Goal: Task Accomplishment & Management: Manage account settings

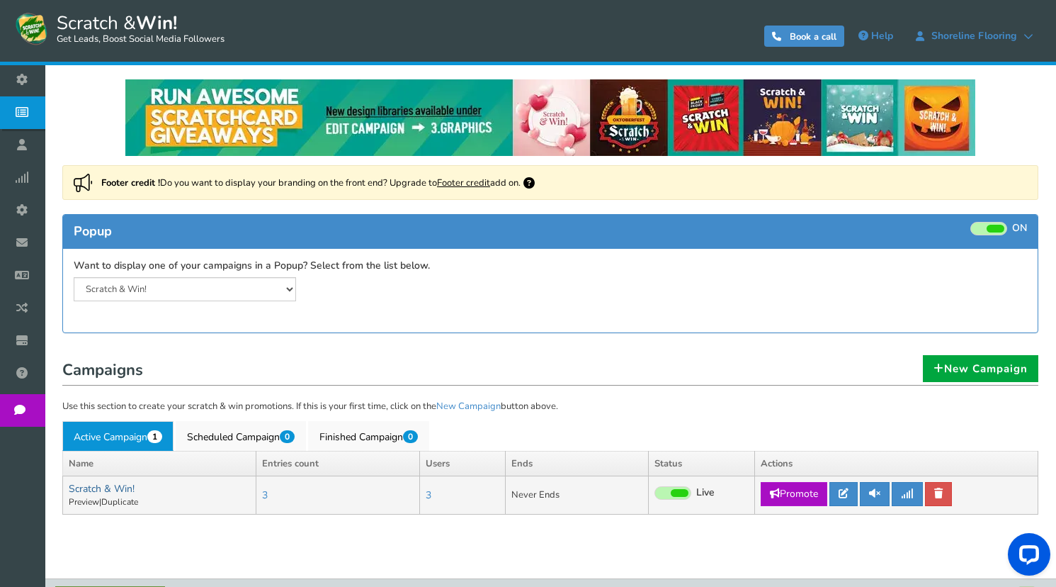
click at [119, 489] on link "Scratch & Win!" at bounding box center [102, 488] width 66 height 13
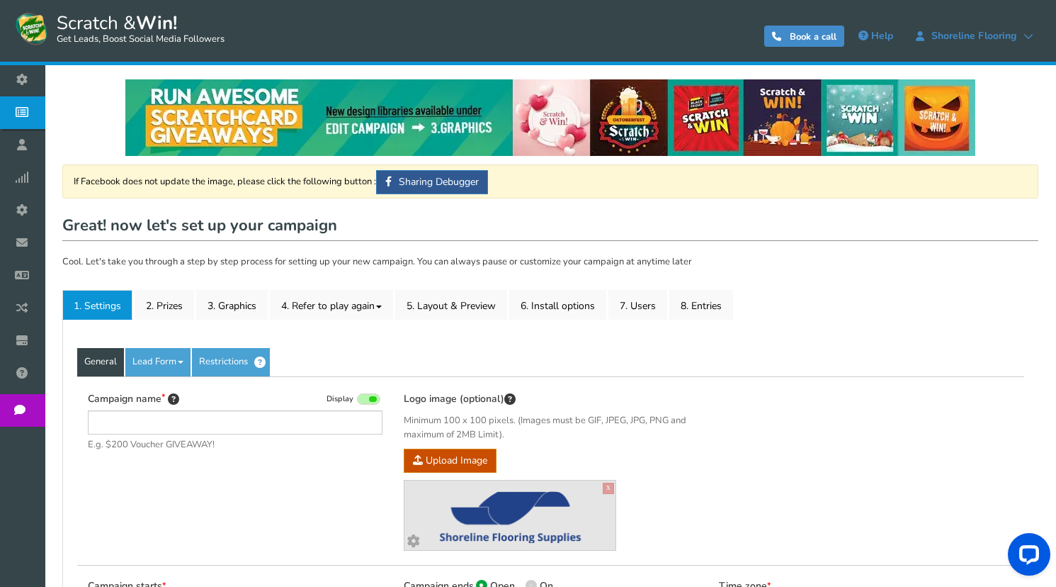
type input "Scratch & Win!"
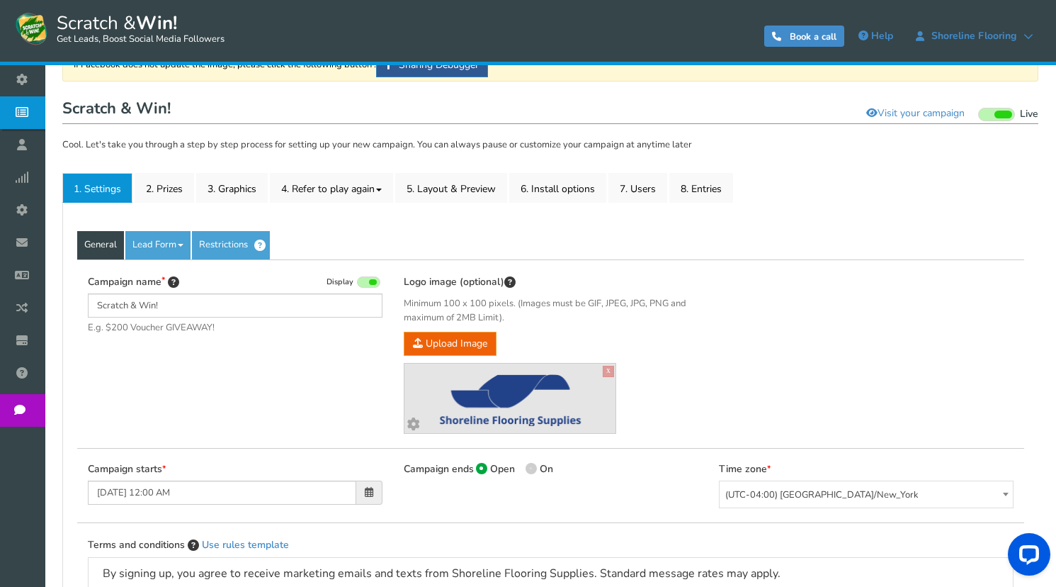
scroll to position [142, 0]
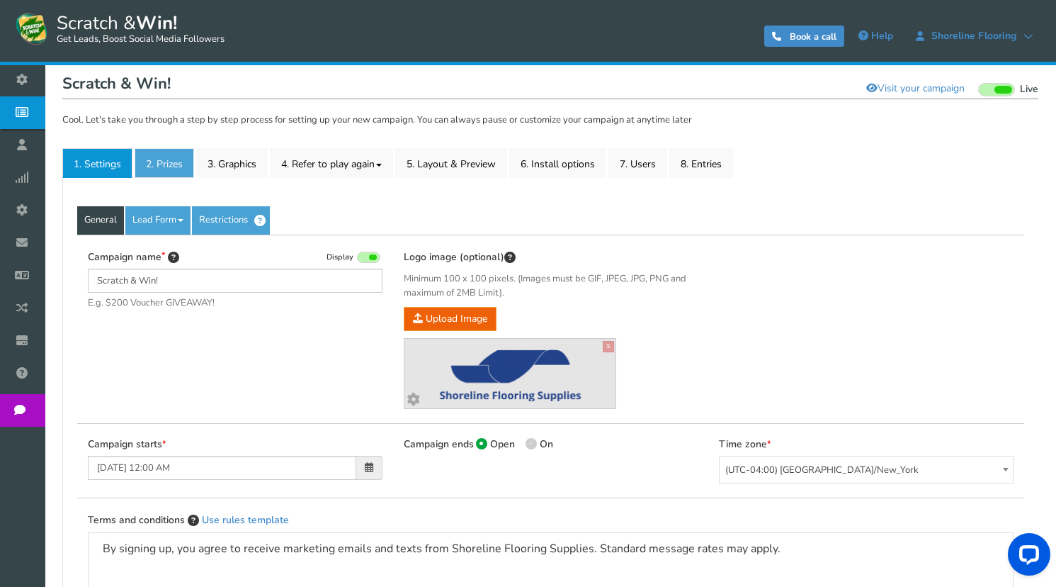
click at [174, 149] on link "2. Prizes" at bounding box center [165, 163] width 60 height 30
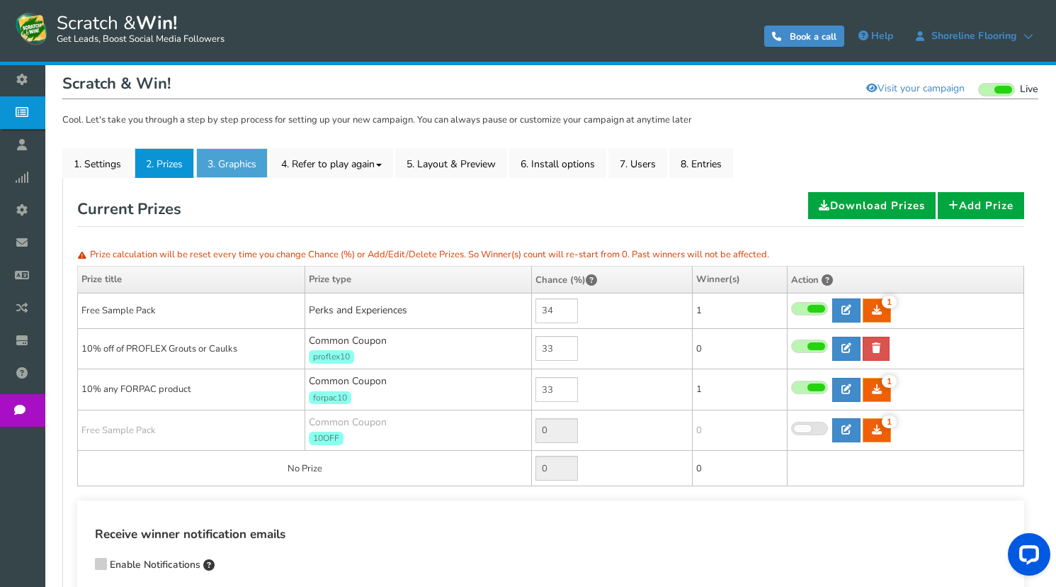
click at [244, 166] on link "3. Graphics" at bounding box center [232, 163] width 72 height 30
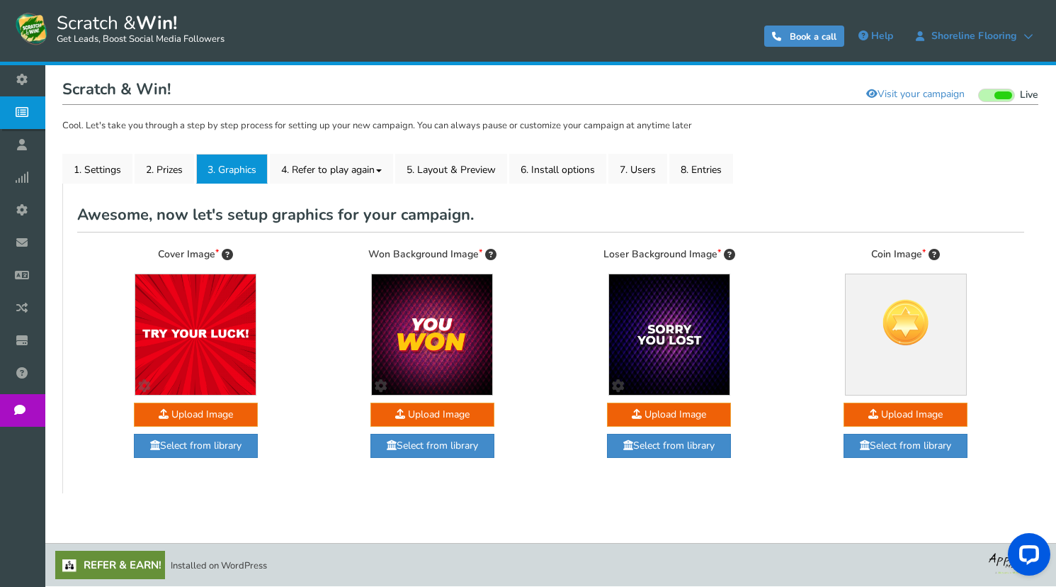
scroll to position [136, 0]
click at [469, 169] on link "5. Layout & Preview" at bounding box center [451, 169] width 112 height 30
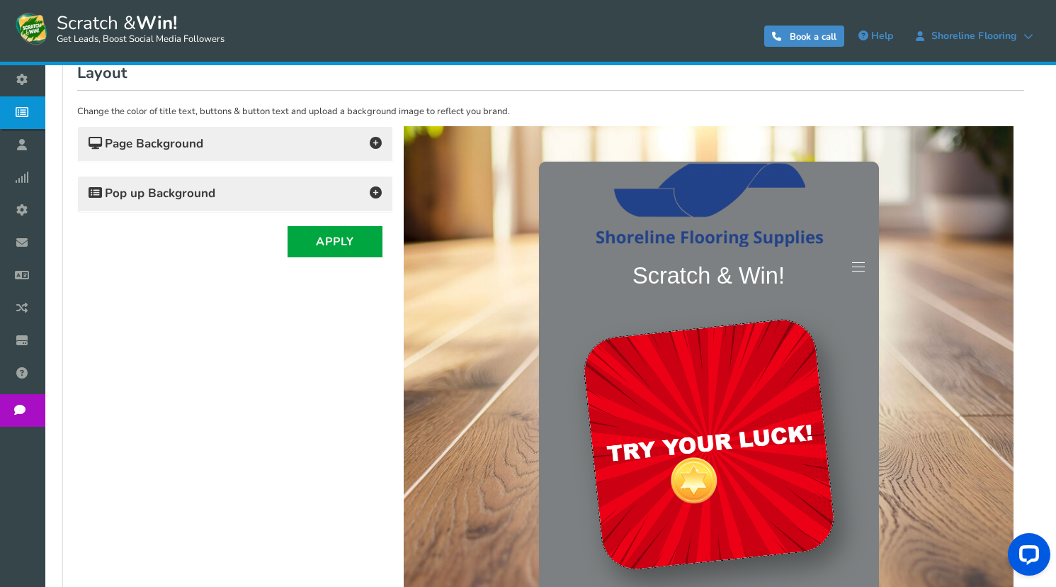
scroll to position [207, 0]
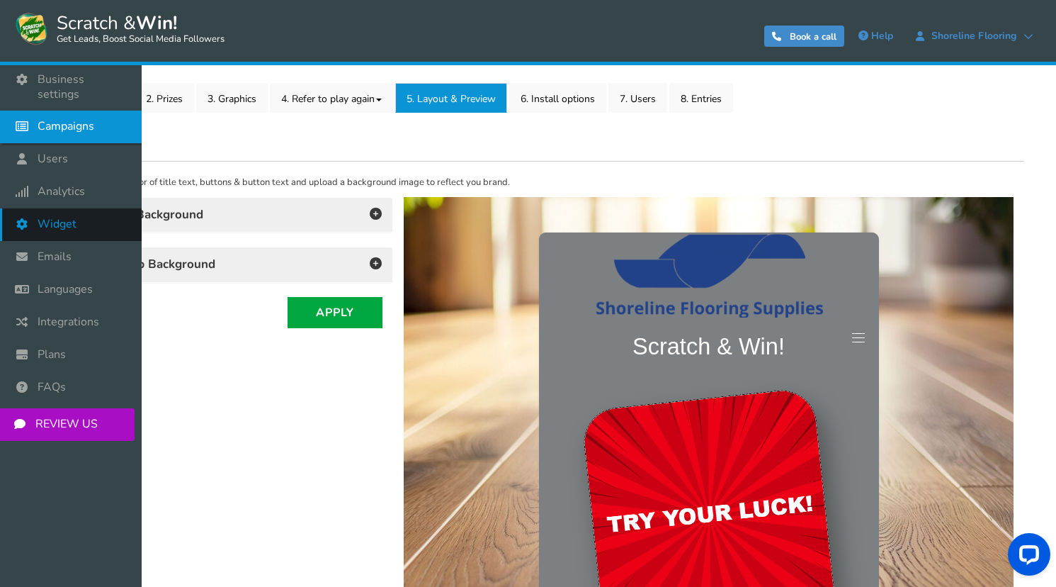
click at [23, 208] on icon at bounding box center [25, 223] width 27 height 31
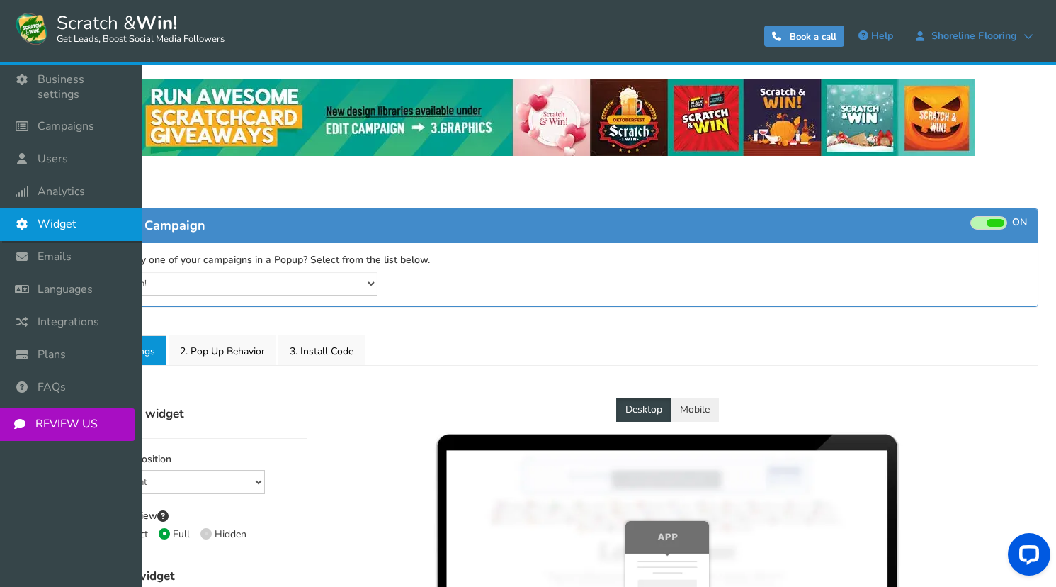
select select "top-bar"
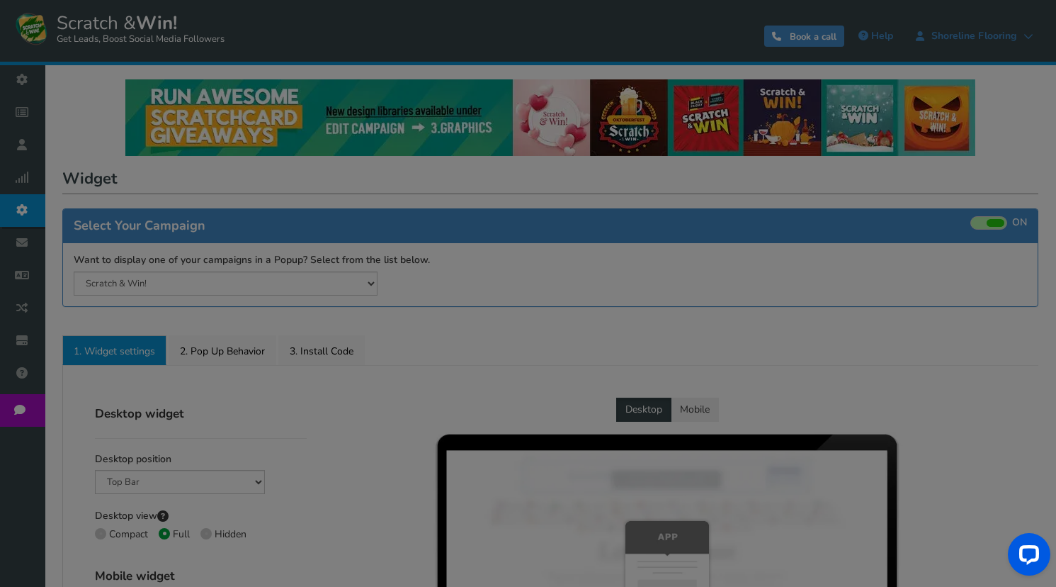
radio input "true"
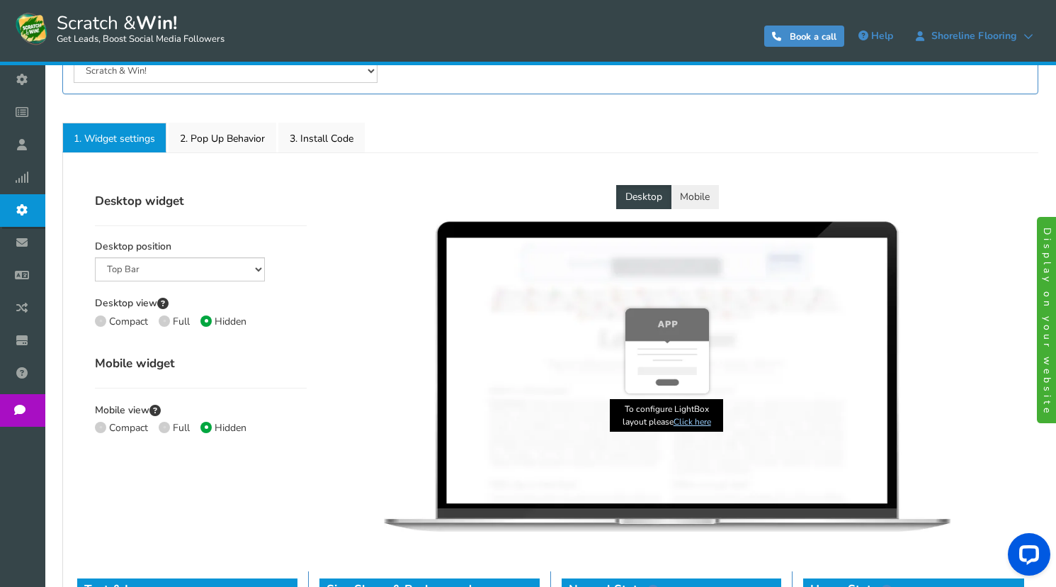
scroll to position [48, 0]
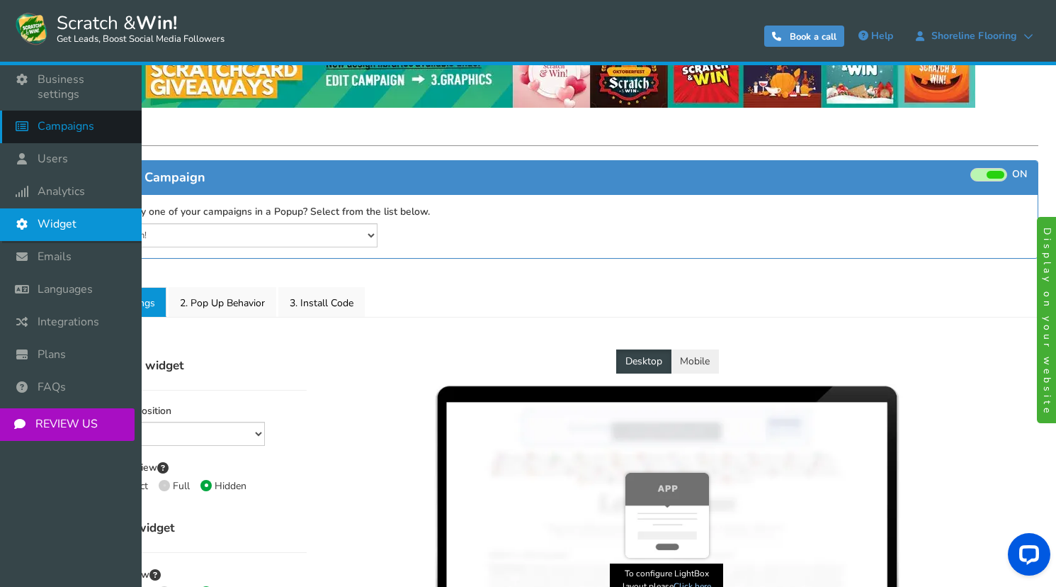
click at [67, 119] on span "Campaigns" at bounding box center [66, 126] width 57 height 15
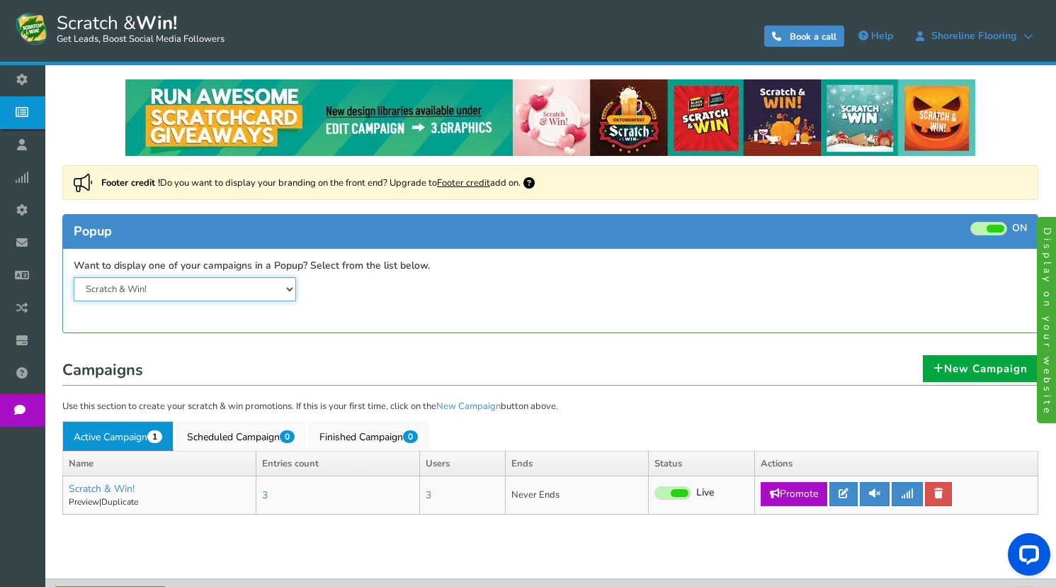
click at [234, 286] on select "Scratch & Win!" at bounding box center [185, 289] width 222 height 24
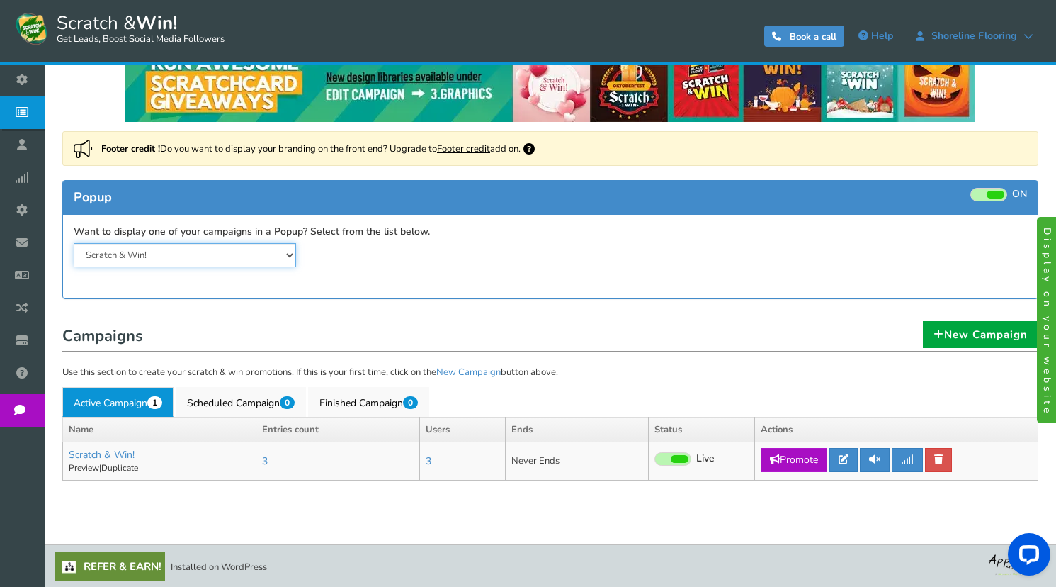
scroll to position [35, 0]
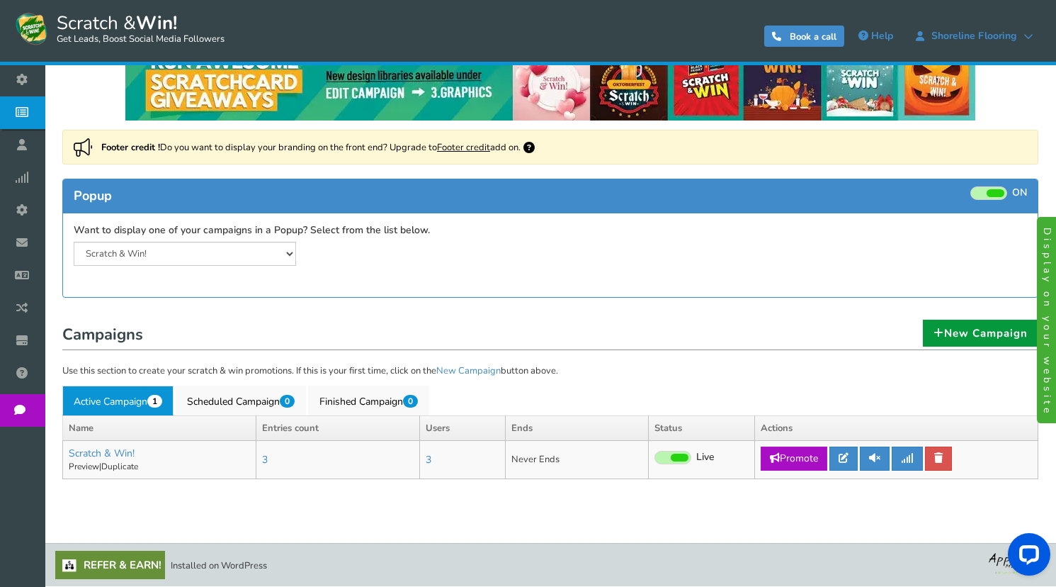
click at [966, 336] on link "New Campaign" at bounding box center [980, 332] width 115 height 27
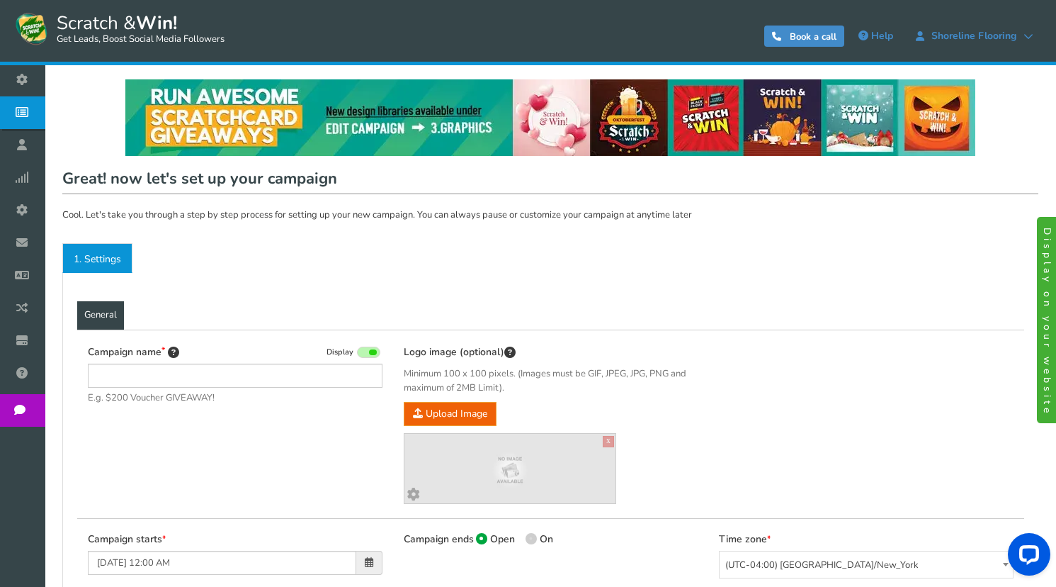
type input "Scratch & Win"
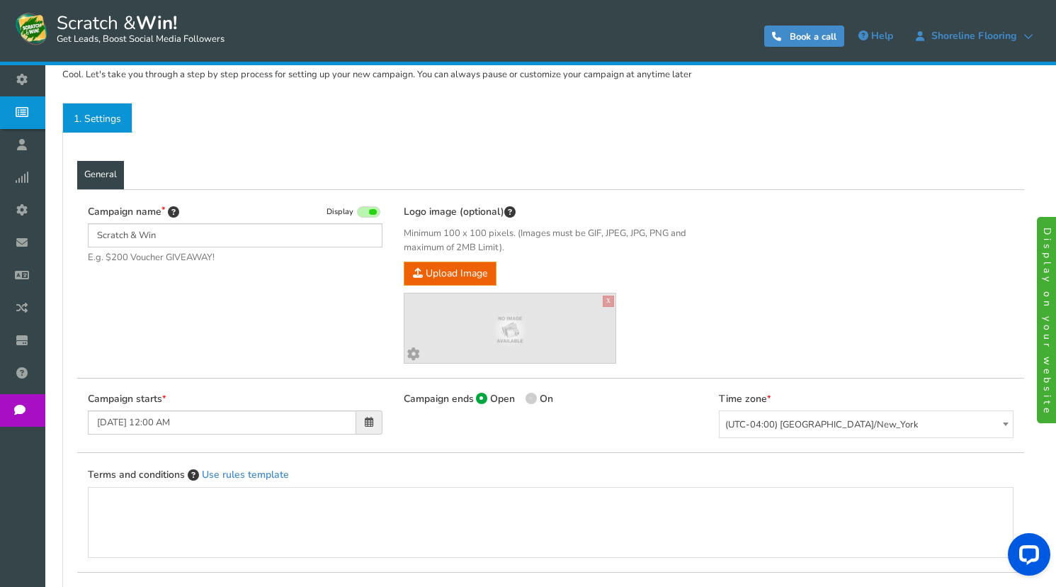
scroll to position [142, 0]
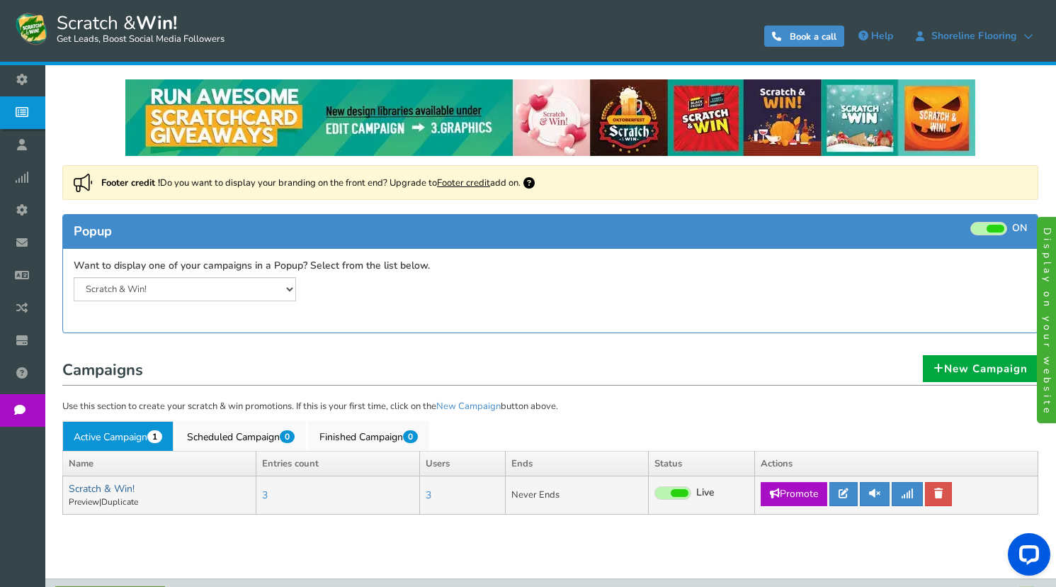
click at [104, 489] on link "Scratch & Win!" at bounding box center [102, 488] width 66 height 13
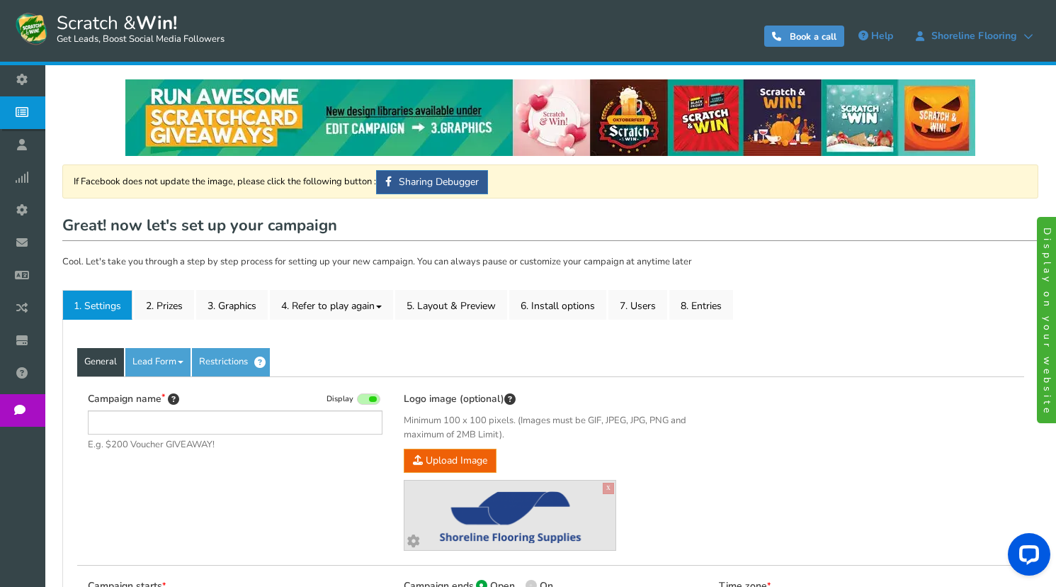
type input "Scratch & Win!"
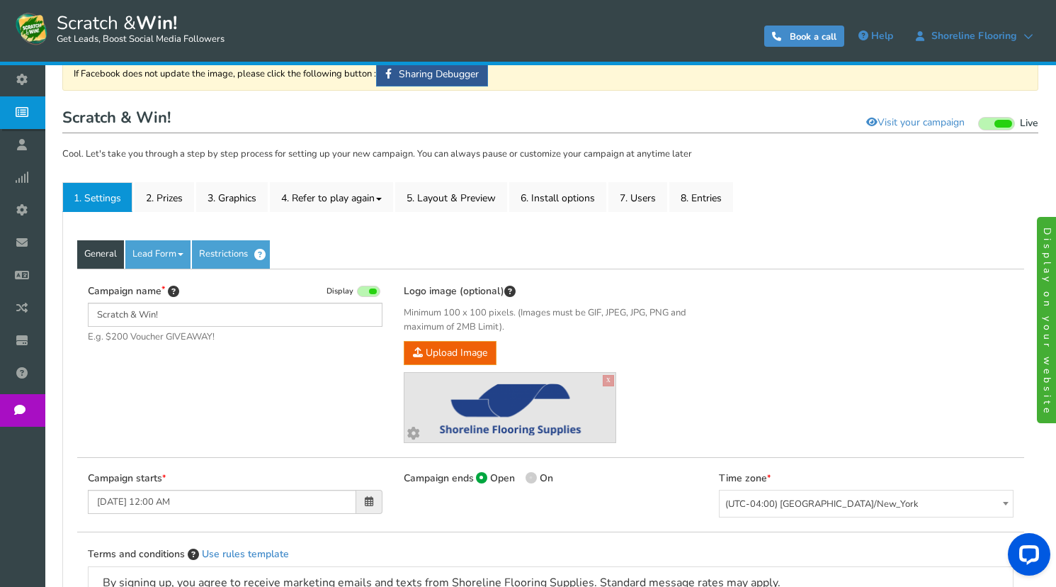
scroll to position [142, 0]
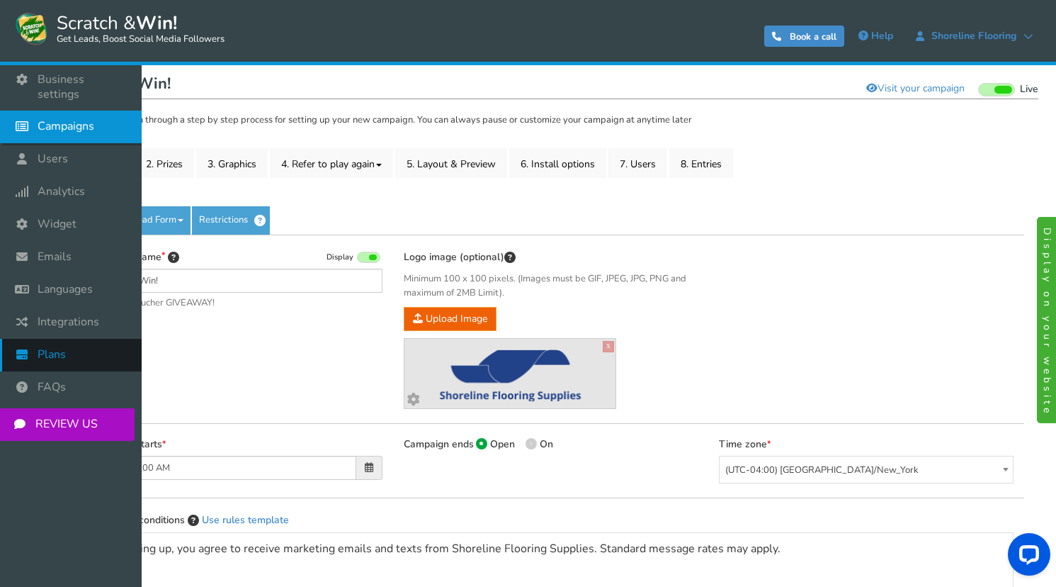
click at [70, 356] on link "Plans" at bounding box center [71, 355] width 142 height 33
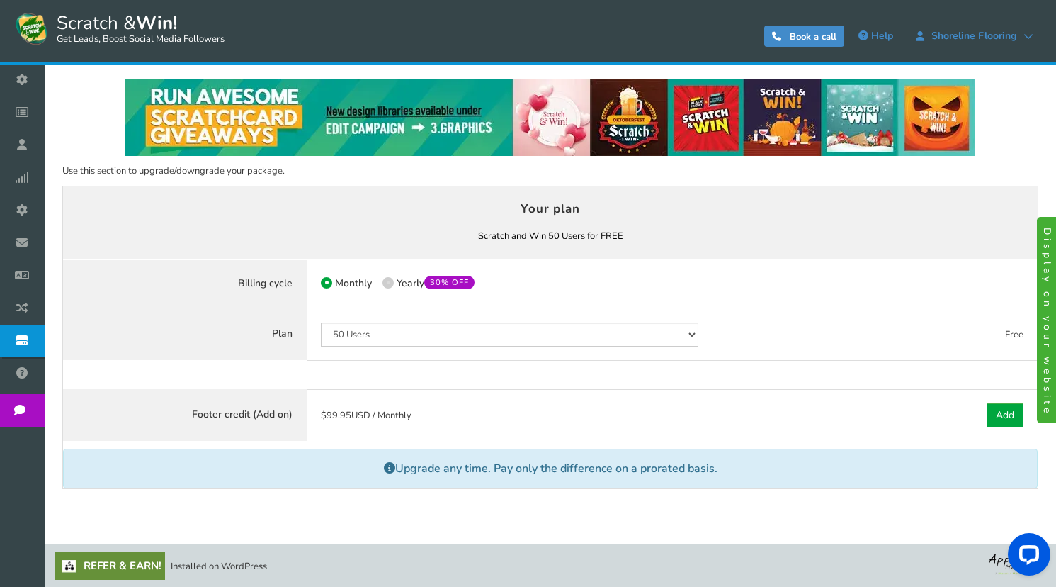
scroll to position [1, 0]
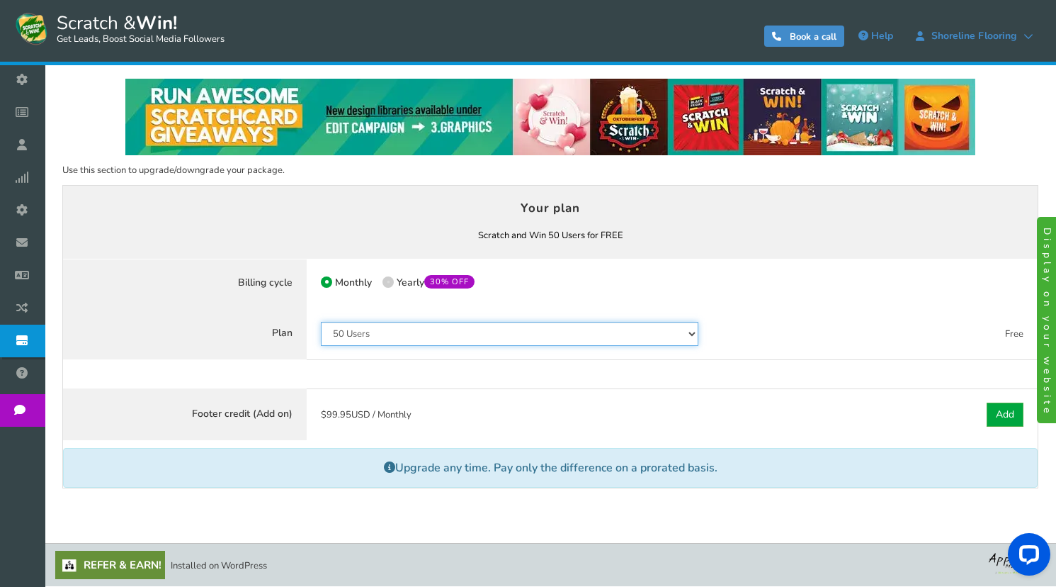
click at [417, 332] on select "50 Users 500 Users 2000 Users 10000 Users 25000 Users Unlimited" at bounding box center [510, 334] width 378 height 24
click at [321, 322] on select "50 Users 500 Users 2000 Users 10000 Users 25000 Users Unlimited" at bounding box center [510, 334] width 378 height 24
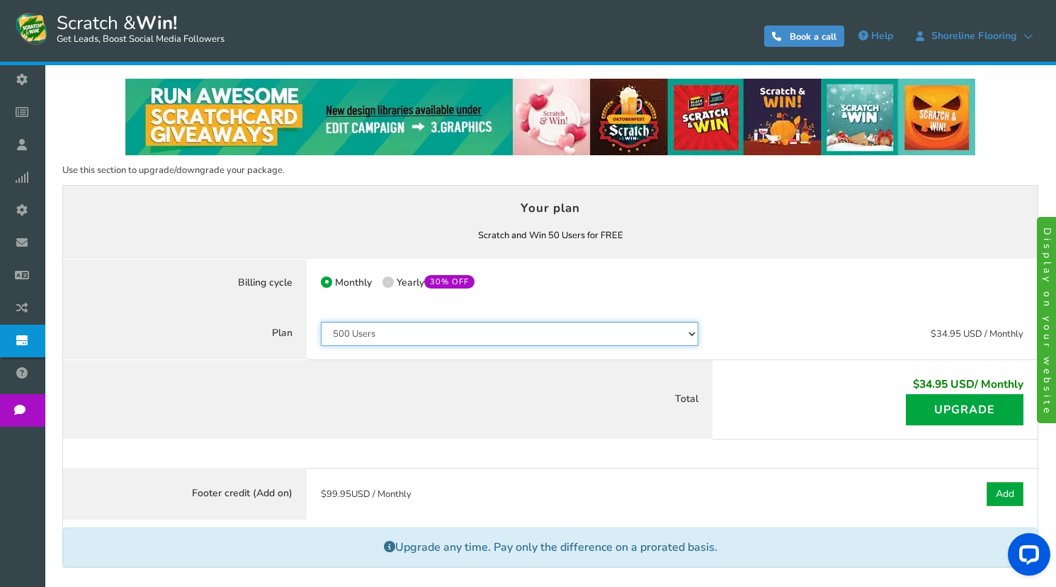
click at [398, 324] on select "50 Users 500 Users 2000 Users 10000 Users 25000 Users Unlimited" at bounding box center [510, 334] width 378 height 24
select select "796"
click at [321, 322] on select "50 Users 500 Users 2000 Users 10000 Users 25000 Users Unlimited" at bounding box center [510, 334] width 378 height 24
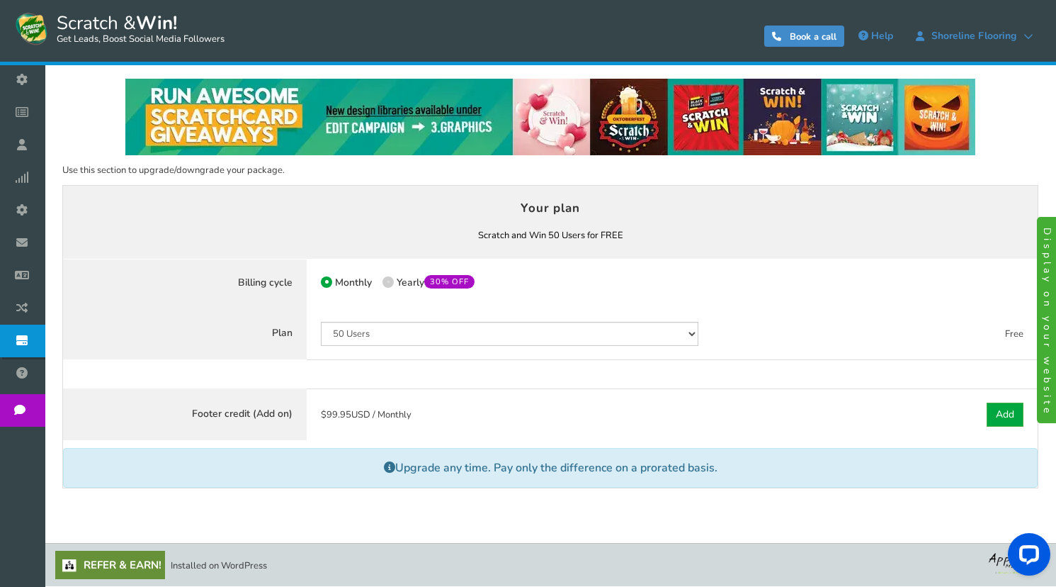
click at [239, 360] on div "Note : Current subscription will be canceled and new subscription will be activ…" at bounding box center [550, 374] width 975 height 28
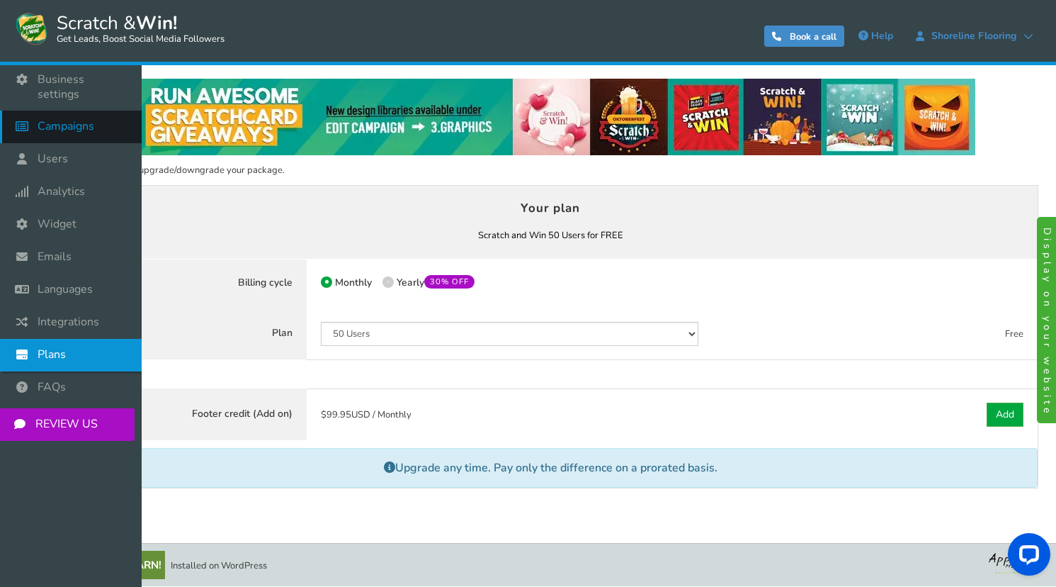
click at [26, 116] on icon at bounding box center [25, 126] width 27 height 31
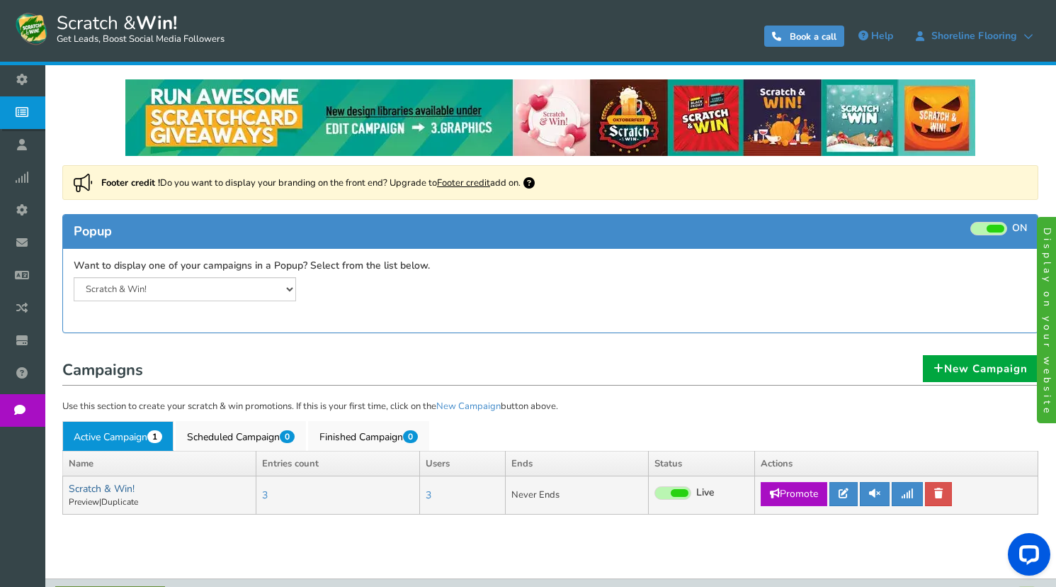
click at [111, 490] on link "Scratch & Win!" at bounding box center [102, 488] width 66 height 13
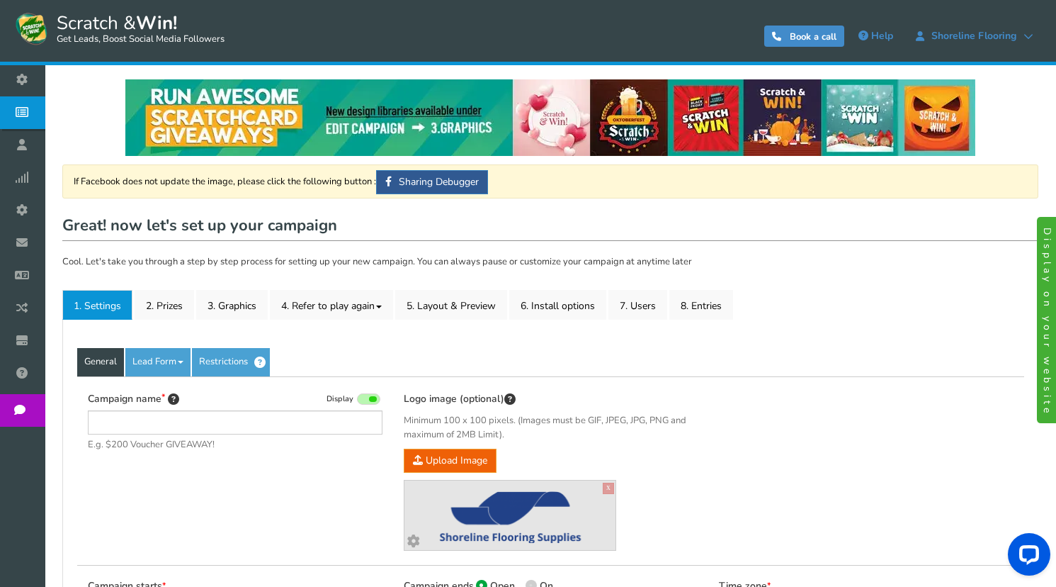
type input "Scratch & Win!"
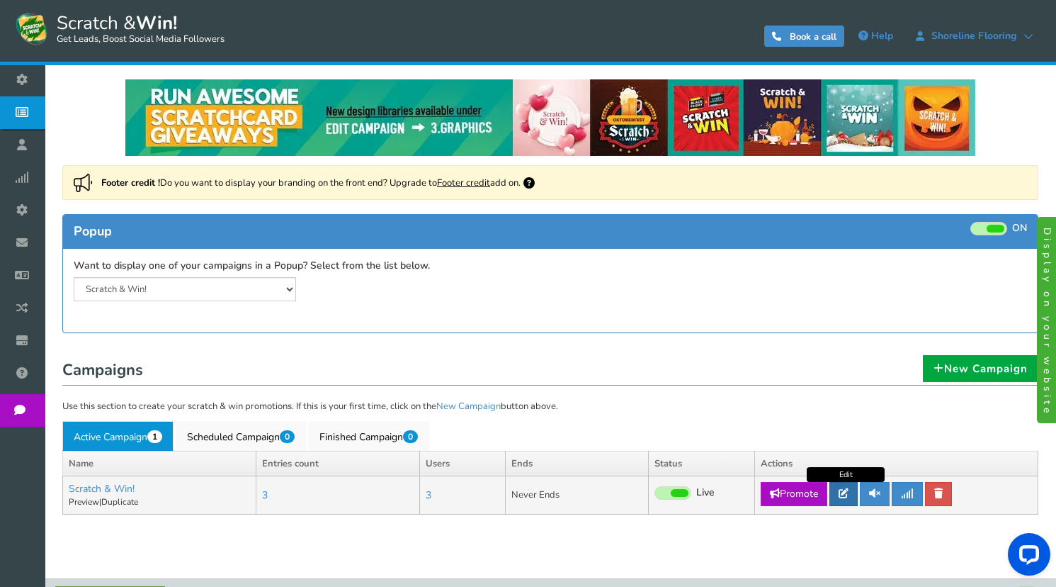
click at [856, 491] on link at bounding box center [844, 494] width 28 height 24
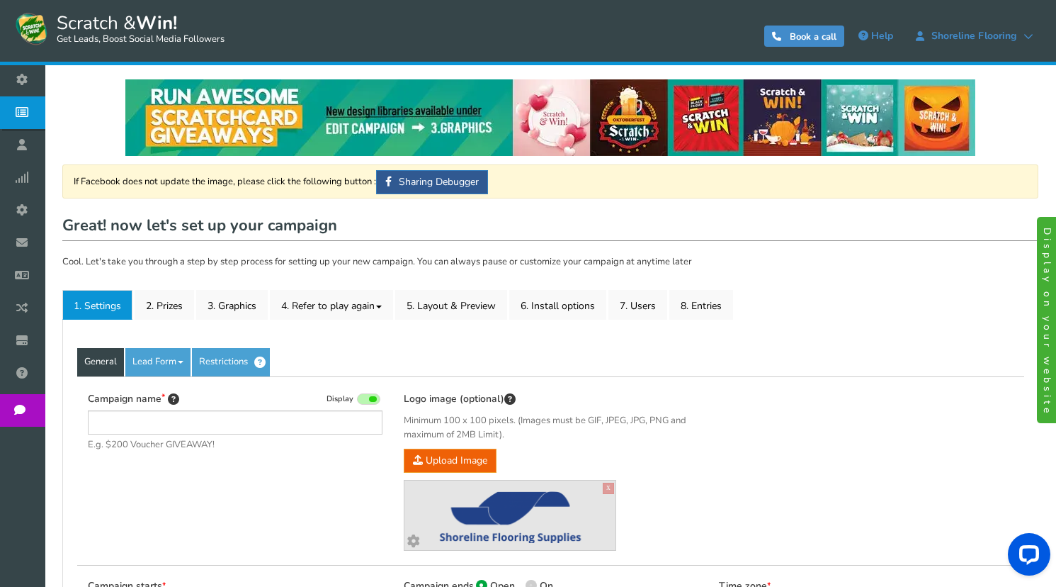
type input "Scratch & Win!"
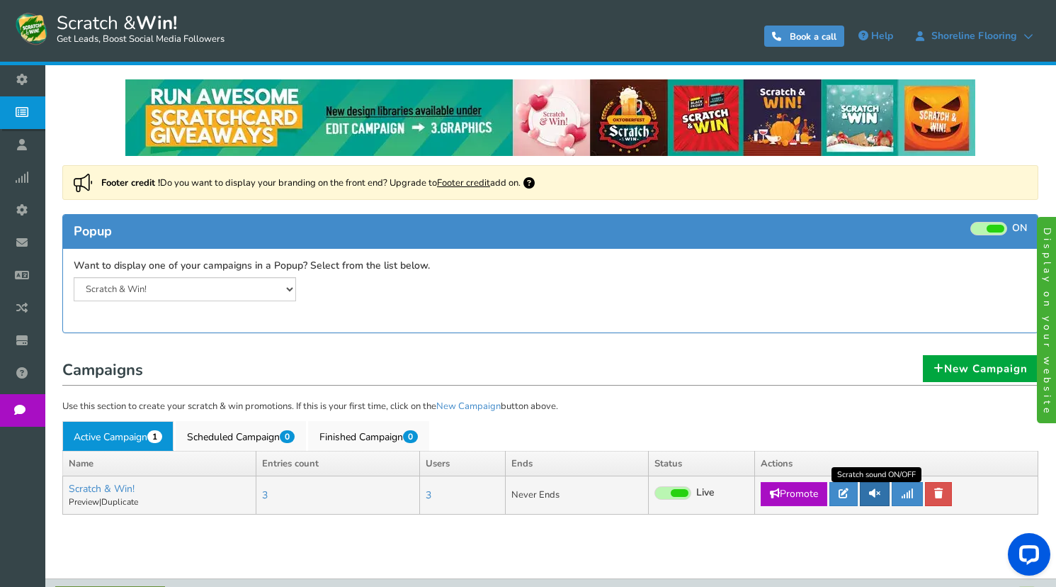
click at [873, 501] on link at bounding box center [875, 494] width 30 height 24
click at [854, 499] on link at bounding box center [844, 494] width 28 height 24
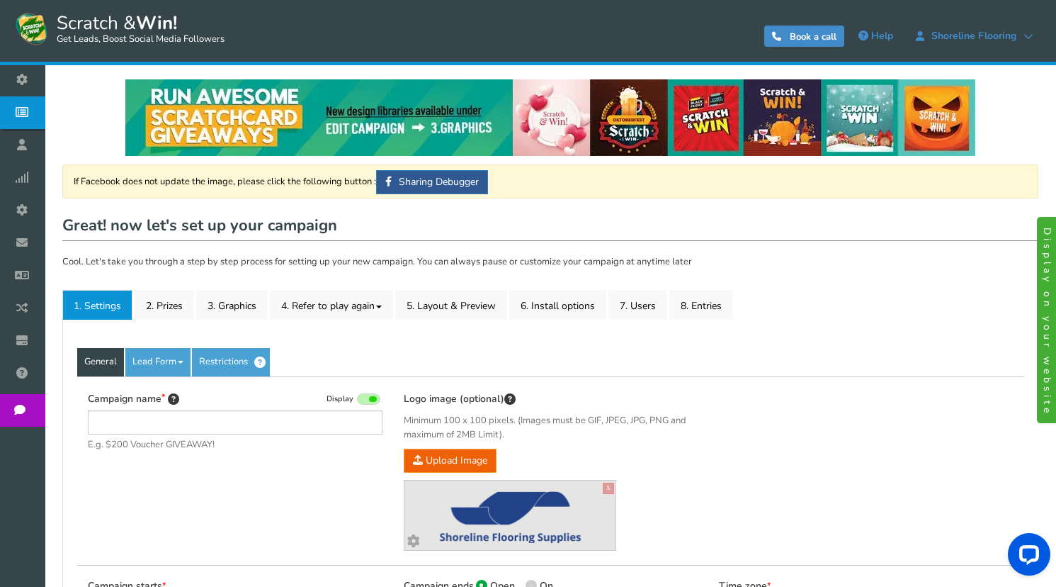
type input "Scratch & Win!"
